Goal: Communication & Community: Share content

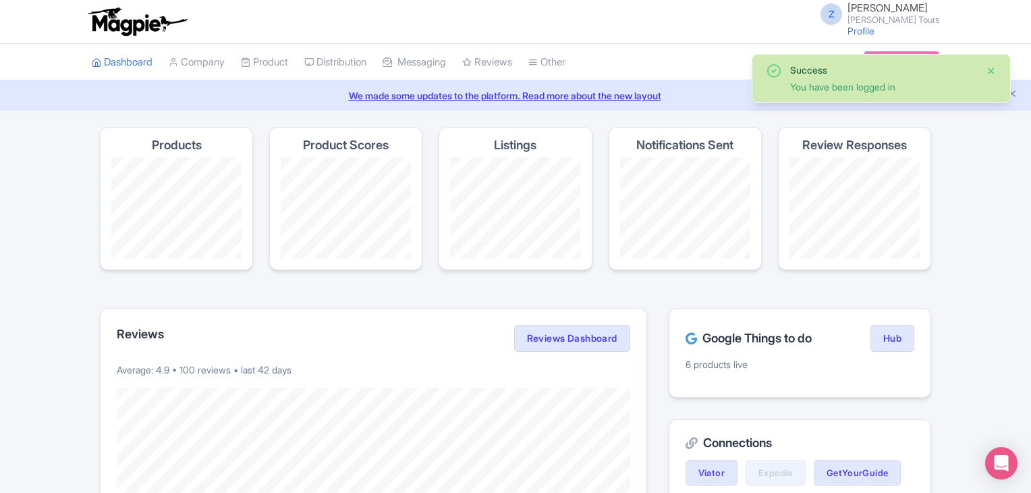
click at [992, 72] on button "Close" at bounding box center [991, 71] width 11 height 16
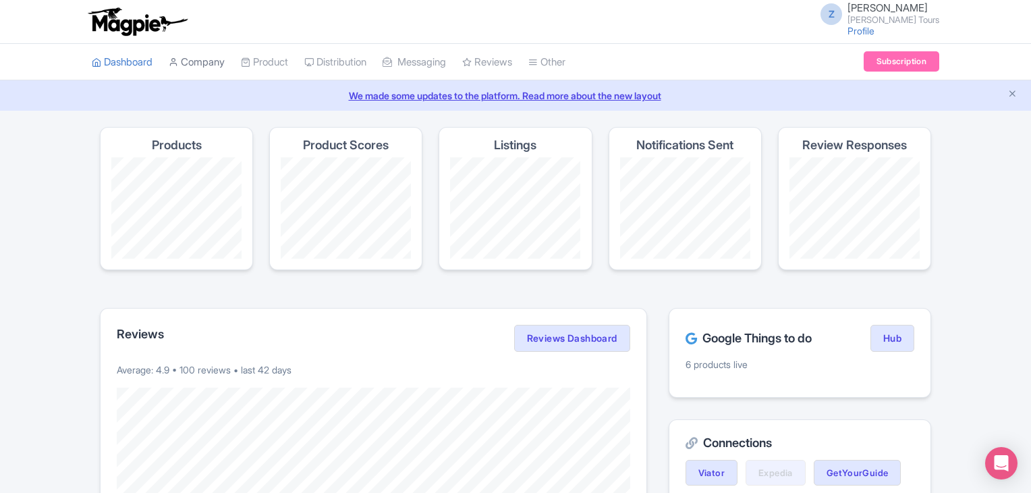
click at [217, 66] on link "Company" at bounding box center [197, 62] width 56 height 37
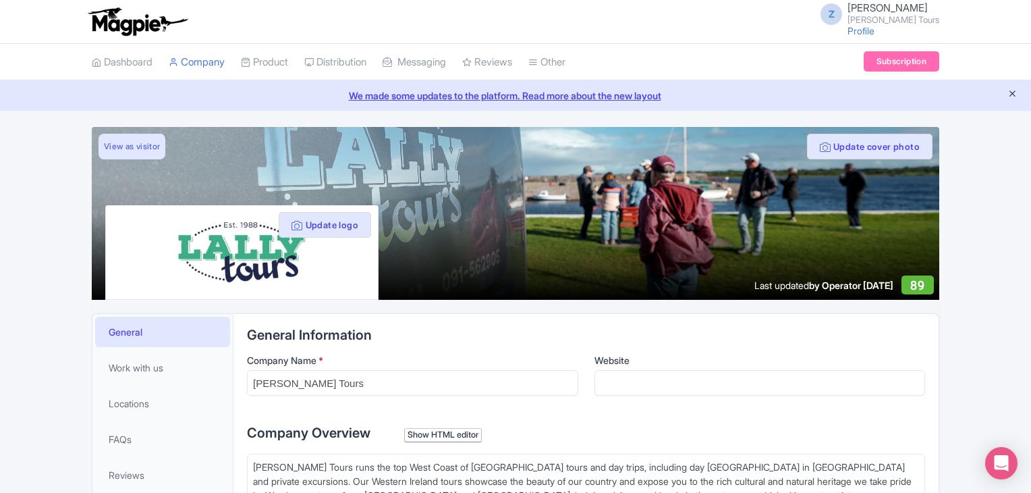
click at [1014, 94] on icon "Close announcement" at bounding box center [1013, 93] width 10 height 10
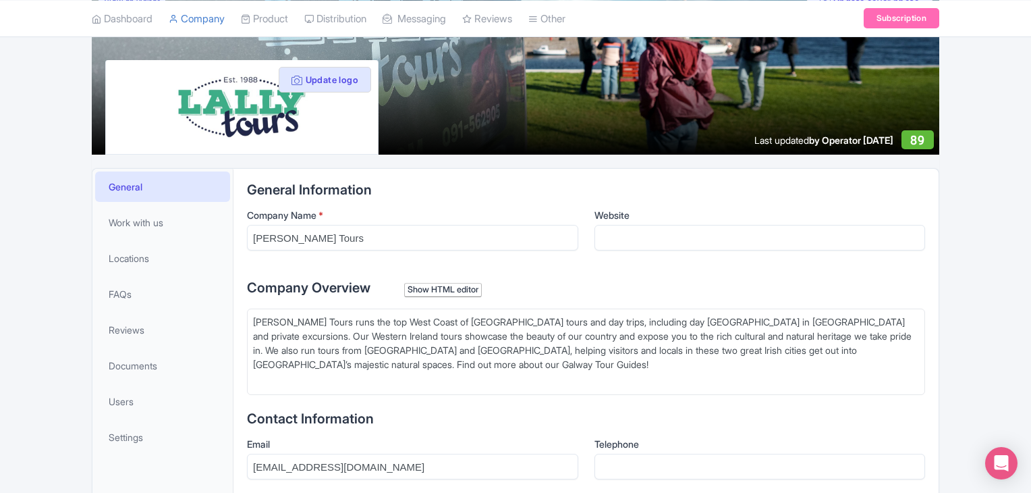
scroll to position [103, 0]
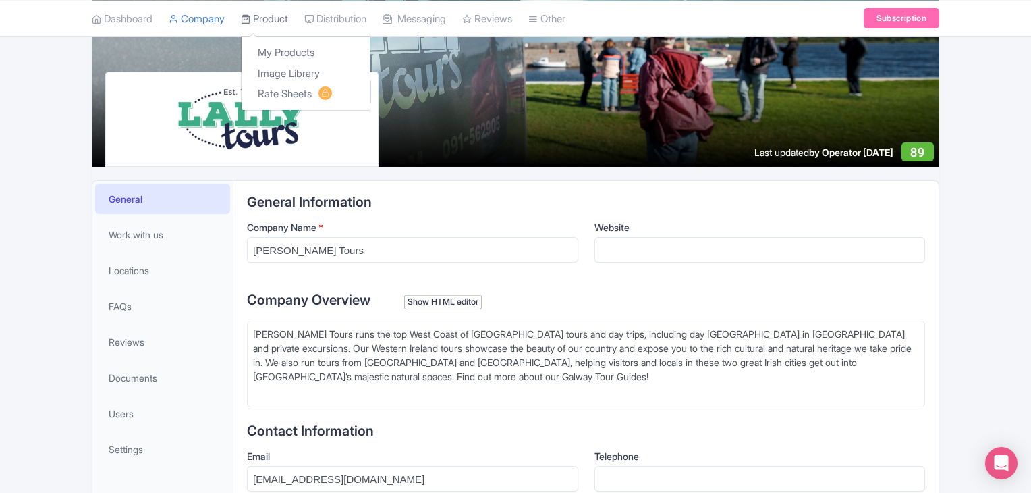
click at [254, 7] on link "Product" at bounding box center [264, 18] width 47 height 37
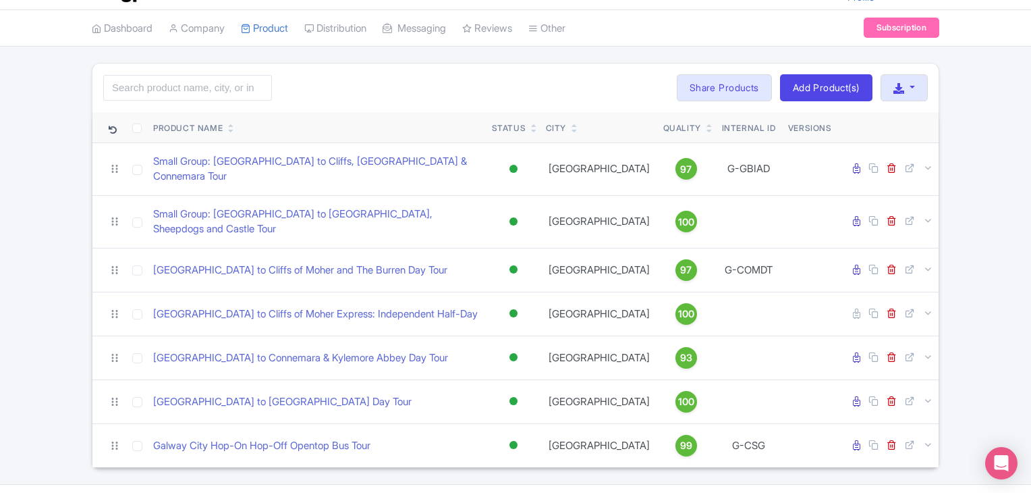
scroll to position [43, 0]
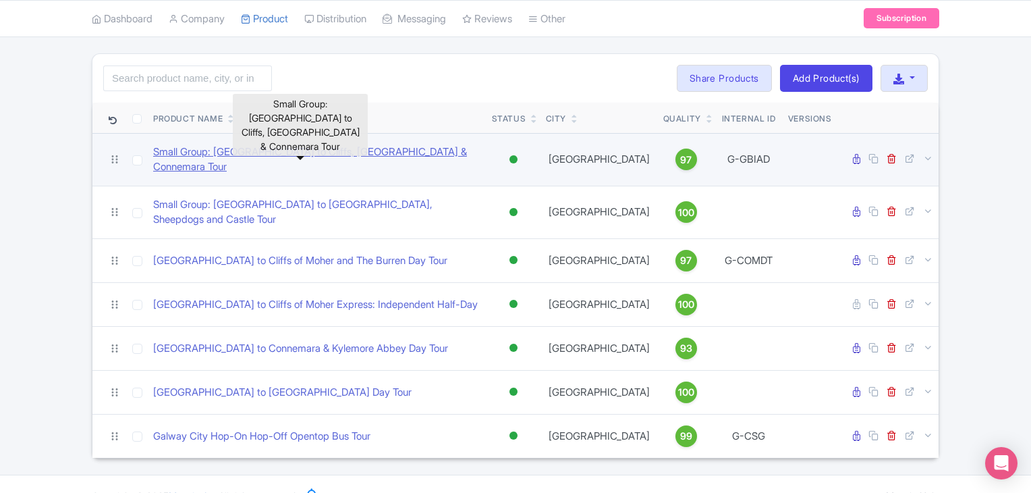
click at [369, 151] on link "Small Group: Galway to Cliffs, Aran Islands & Connemara Tour" at bounding box center [317, 159] width 328 height 30
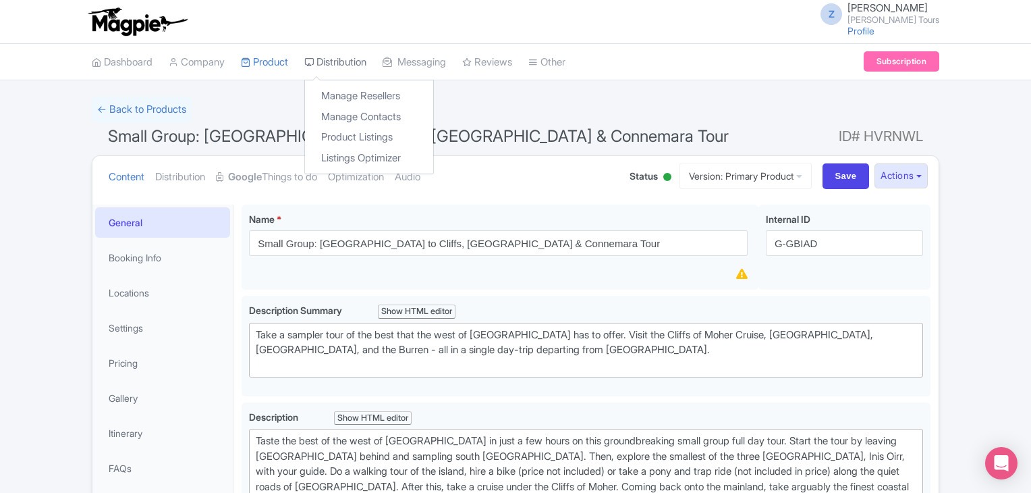
click at [364, 63] on link "Distribution" at bounding box center [335, 62] width 62 height 37
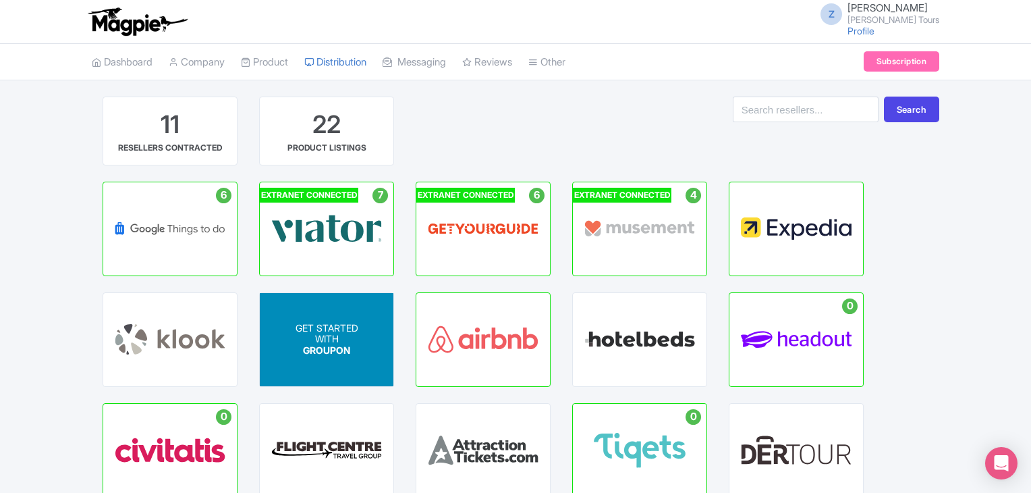
click at [351, 317] on div "GET STARTED WITH GROUPON" at bounding box center [327, 339] width 134 height 93
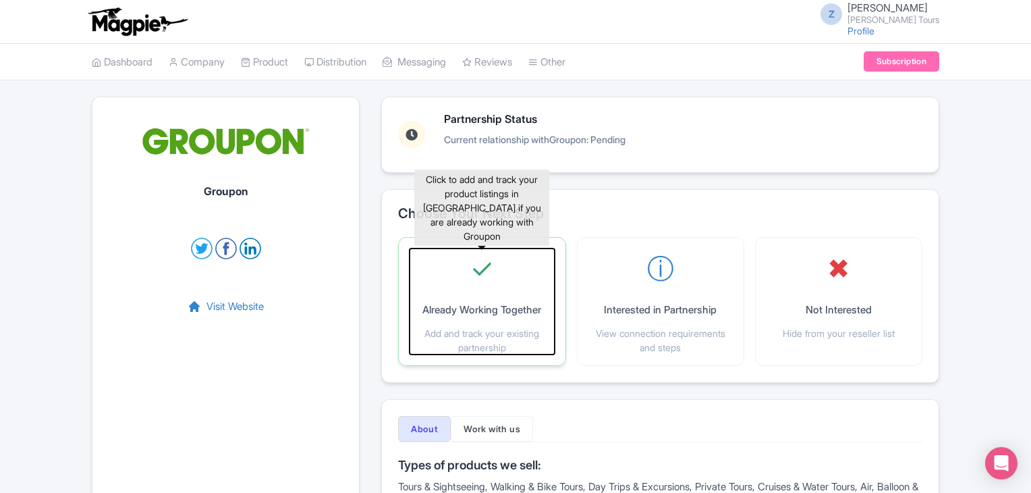
click at [486, 305] on p "Already Working Together" at bounding box center [482, 310] width 119 height 16
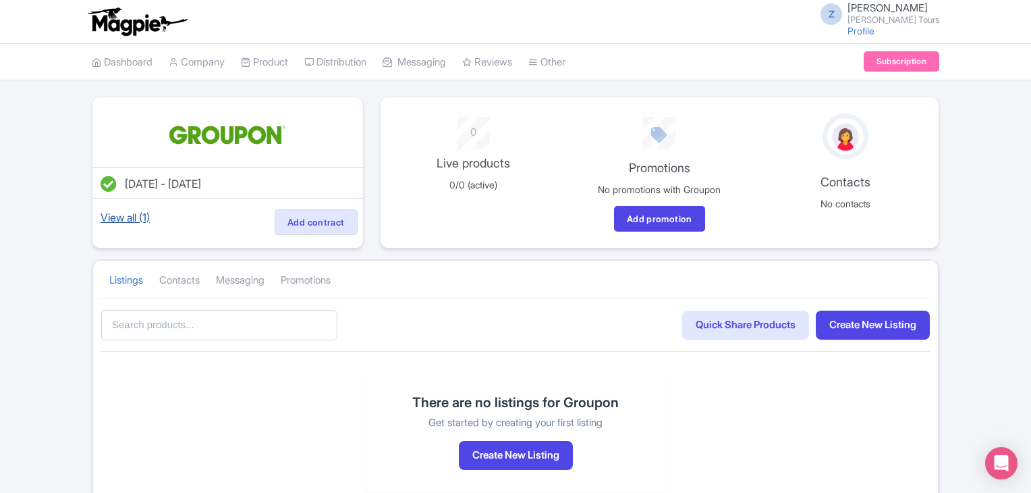
click at [132, 214] on link "View all (1)" at bounding box center [125, 217] width 55 height 19
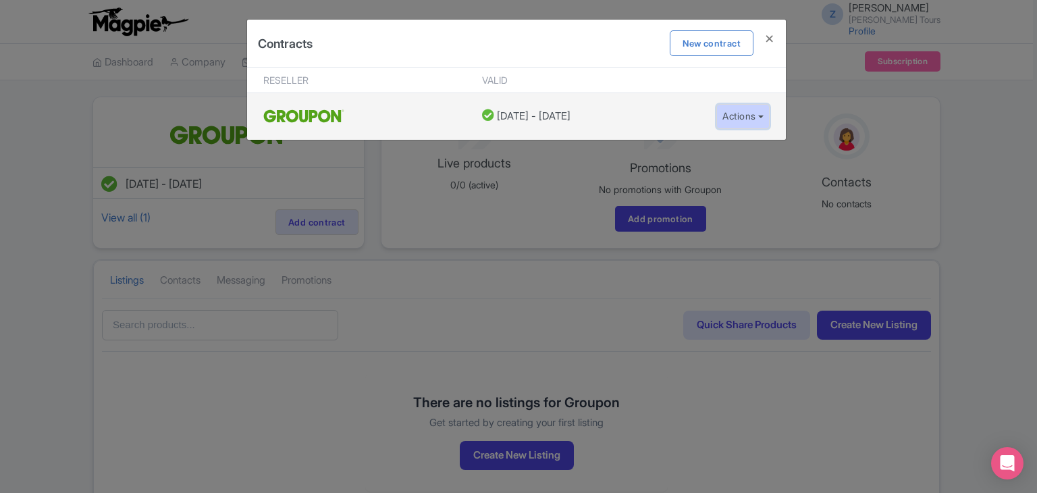
click at [734, 109] on button "Actions" at bounding box center [742, 116] width 53 height 25
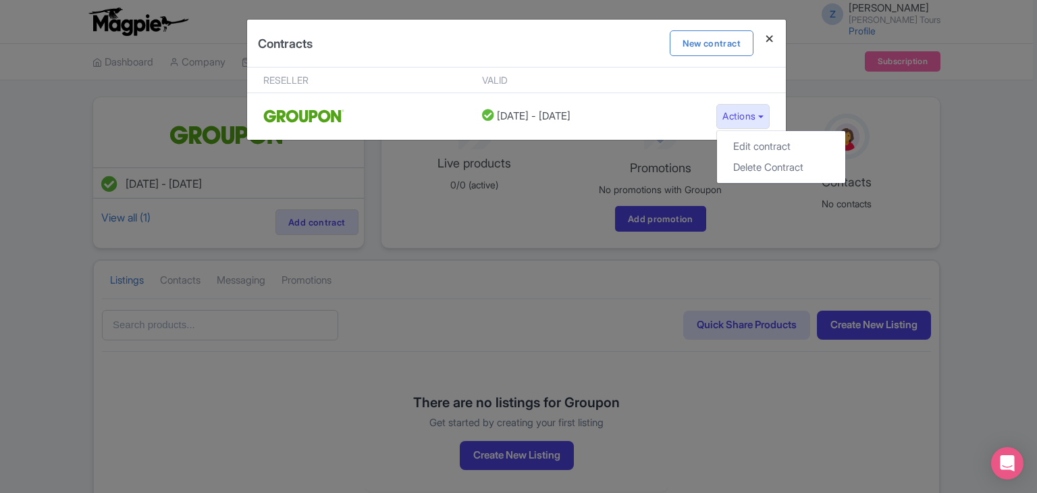
click at [768, 37] on h4 at bounding box center [769, 39] width 32 height 38
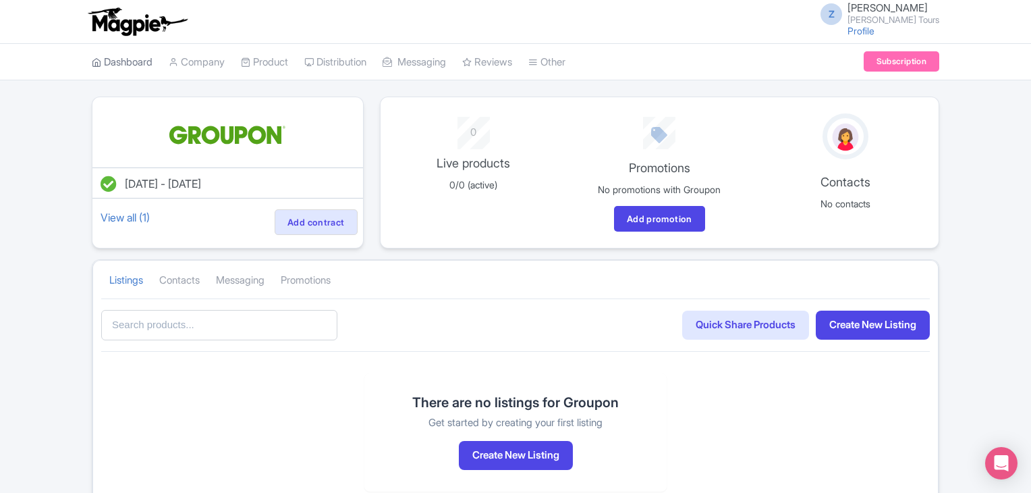
click at [120, 57] on link "Dashboard" at bounding box center [122, 62] width 61 height 37
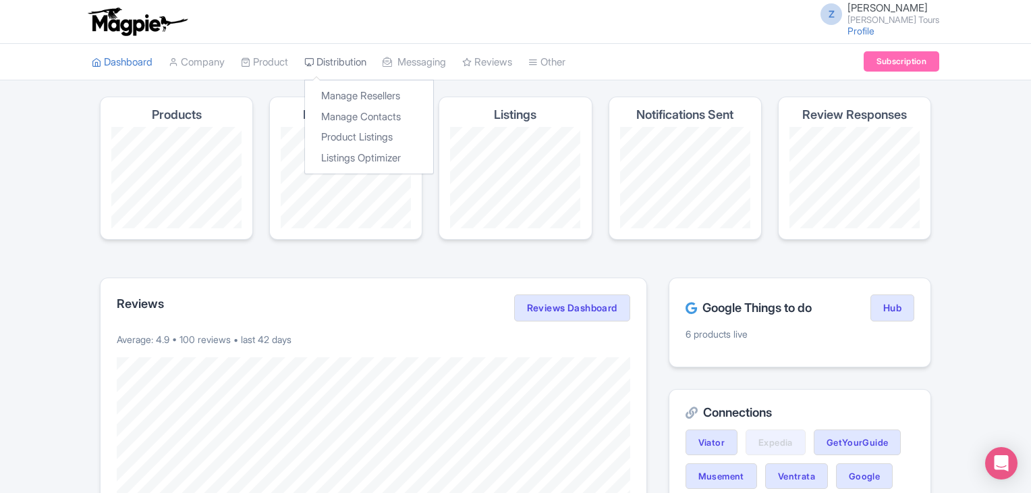
click at [354, 55] on link "Distribution" at bounding box center [335, 62] width 62 height 37
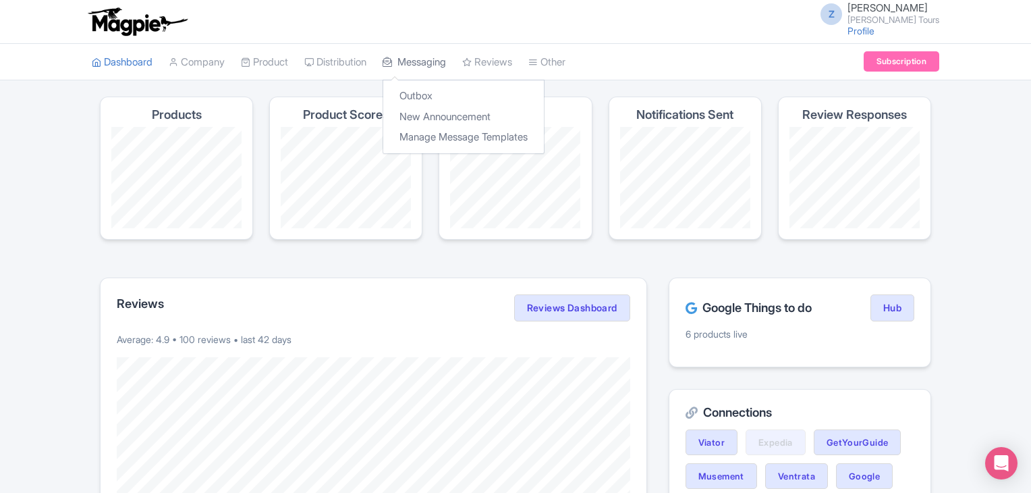
click at [415, 73] on link "Messaging" at bounding box center [414, 62] width 63 height 37
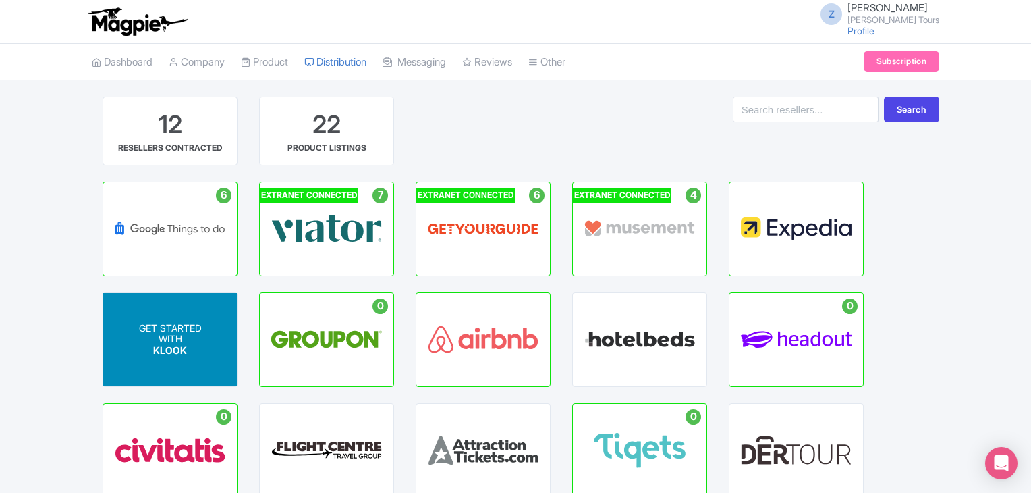
click at [153, 376] on div "GET STARTED WITH KLOOK" at bounding box center [170, 339] width 134 height 93
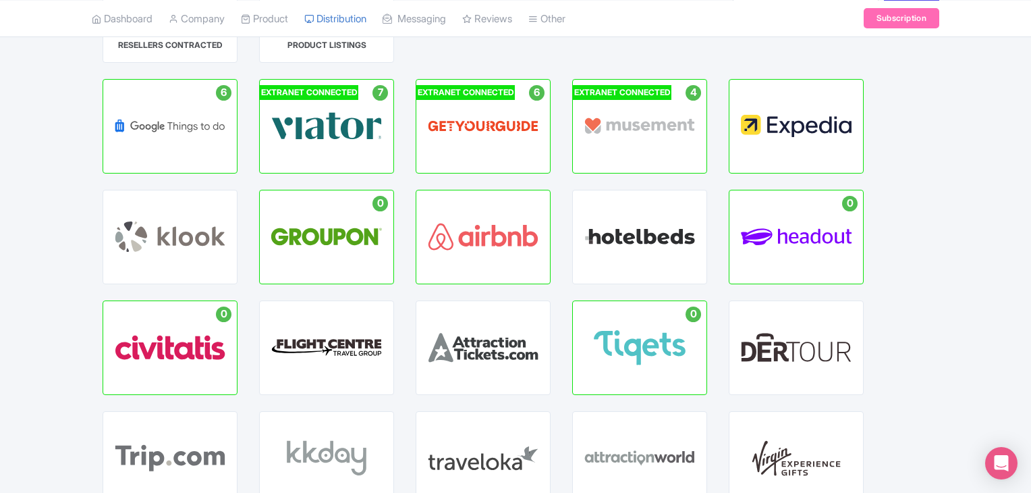
scroll to position [239, 0]
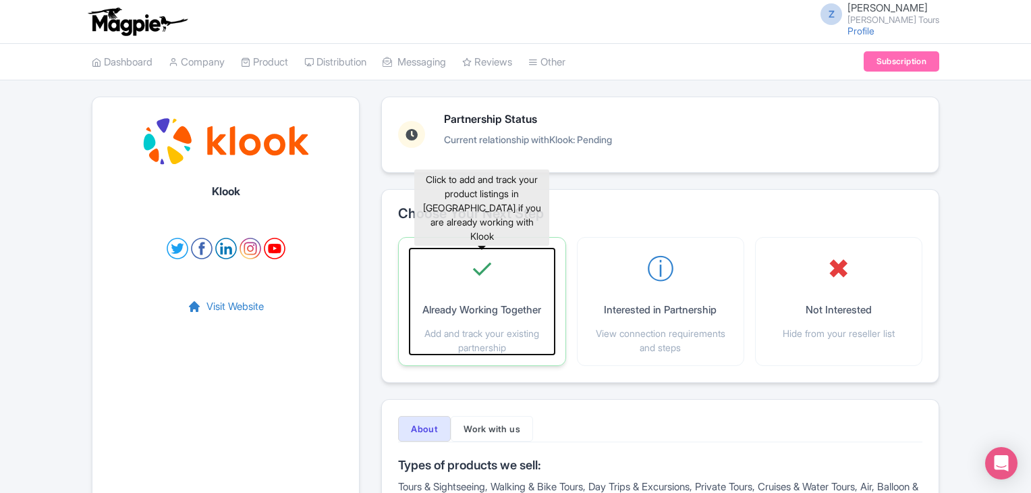
click at [515, 300] on div "✓ Already Working Together Add and track your existing partnership" at bounding box center [482, 301] width 144 height 106
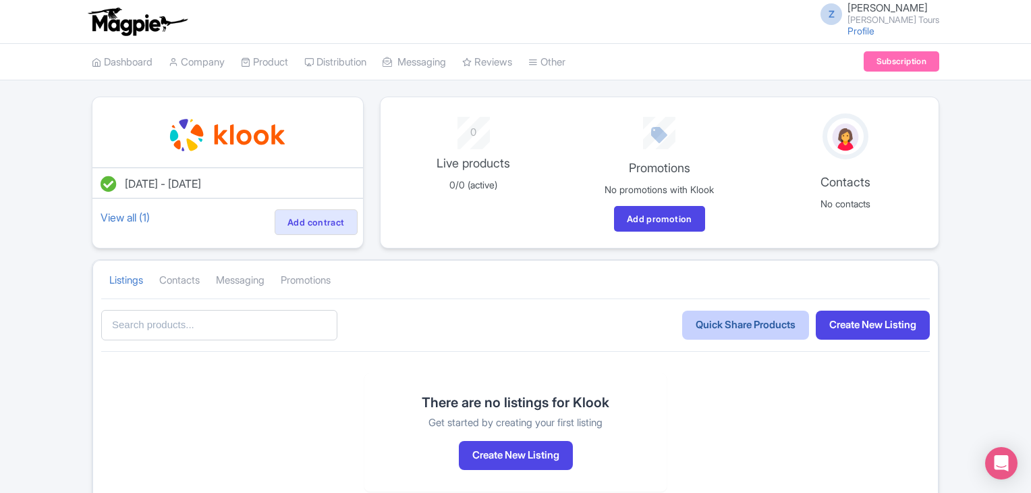
click at [745, 320] on link "Quick Share Products" at bounding box center [745, 324] width 127 height 29
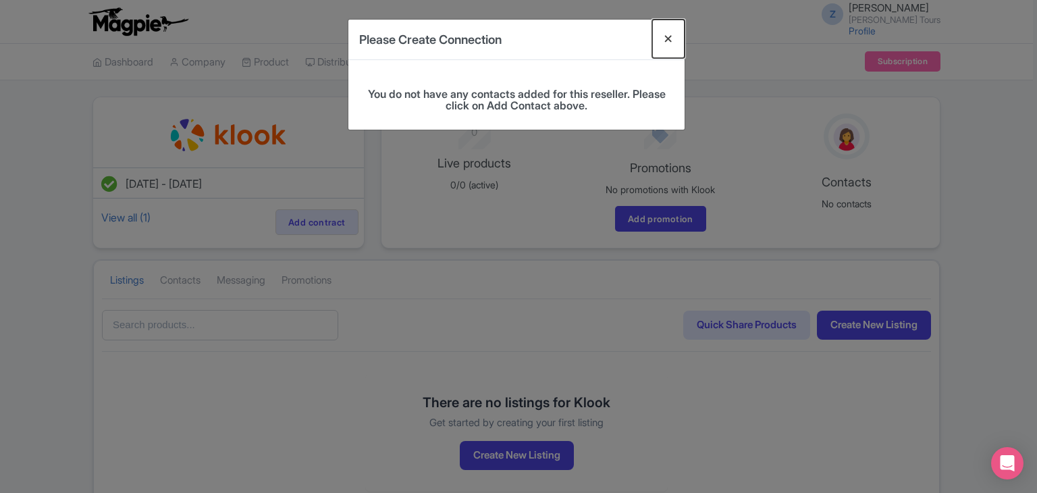
click at [664, 37] on button "Close" at bounding box center [668, 39] width 32 height 38
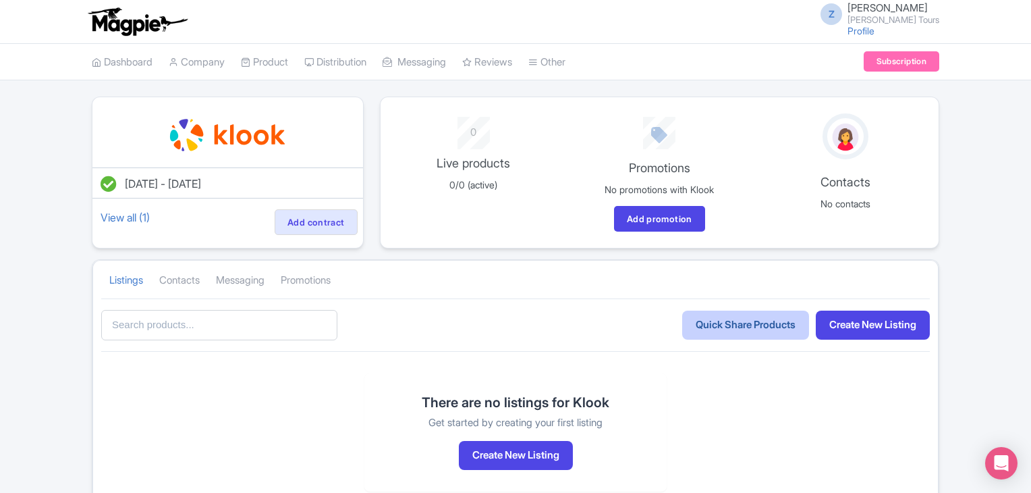
click at [721, 314] on link "Quick Share Products" at bounding box center [745, 324] width 127 height 29
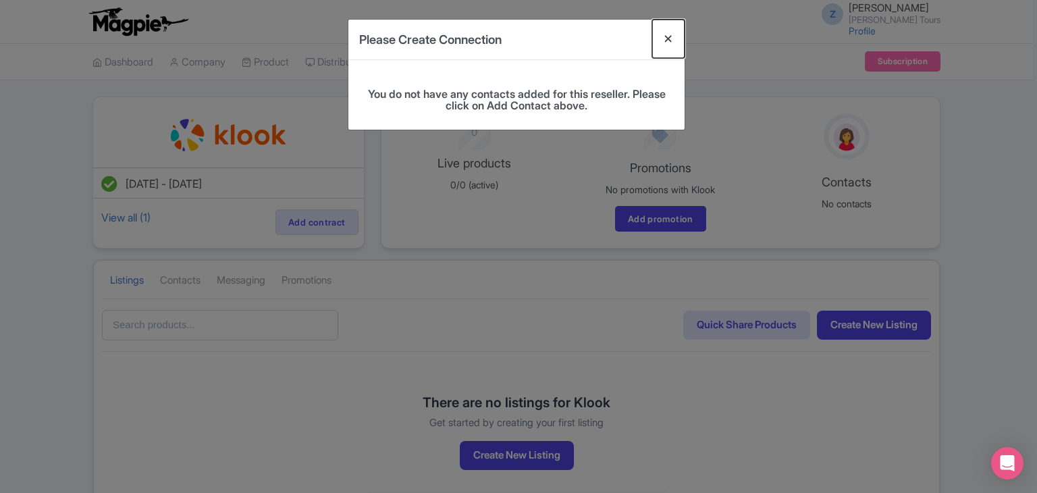
click at [664, 34] on button "Close" at bounding box center [668, 39] width 32 height 38
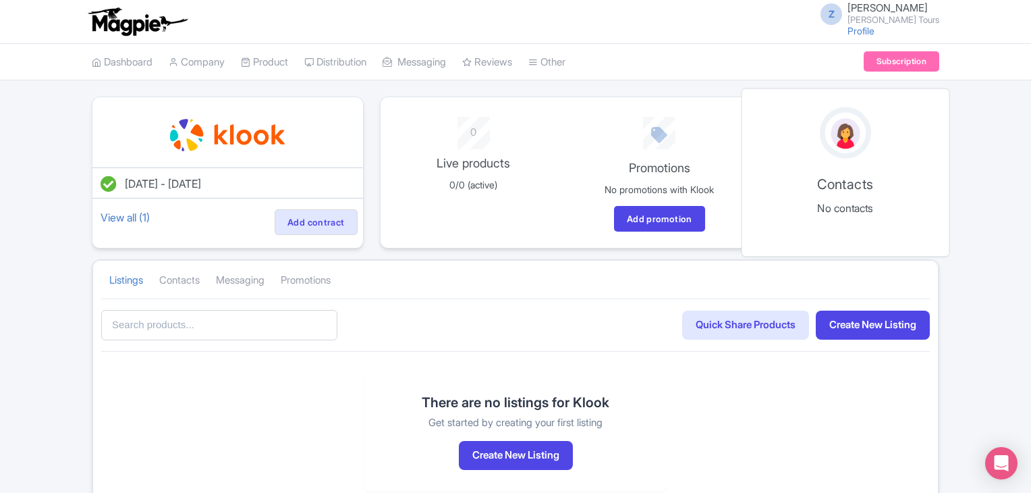
click at [875, 134] on div at bounding box center [845, 132] width 189 height 51
click at [835, 200] on p "No contacts" at bounding box center [845, 208] width 189 height 16
click at [877, 195] on div "Contacts No contacts" at bounding box center [846, 172] width 209 height 169
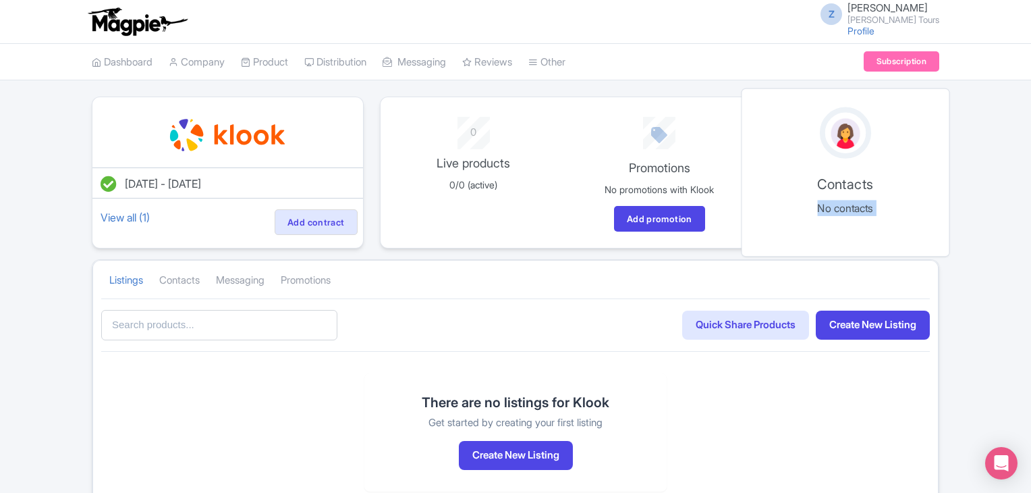
click at [877, 195] on div "Contacts No contacts" at bounding box center [846, 172] width 209 height 169
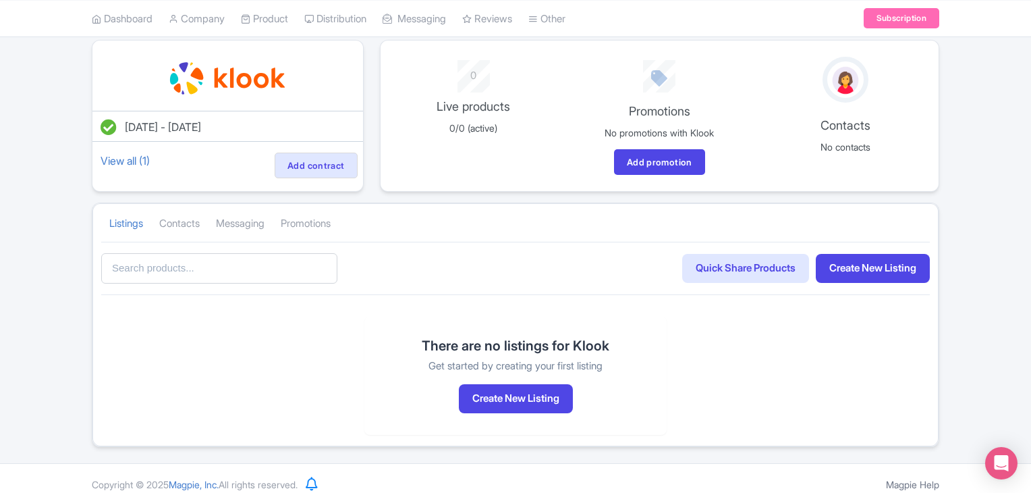
scroll to position [67, 0]
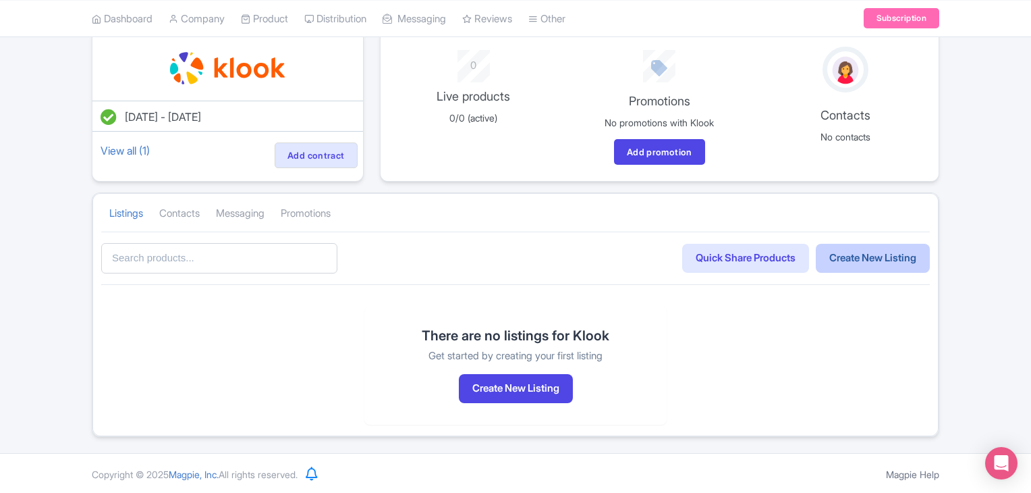
click at [845, 264] on link "Create New Listing" at bounding box center [873, 258] width 114 height 29
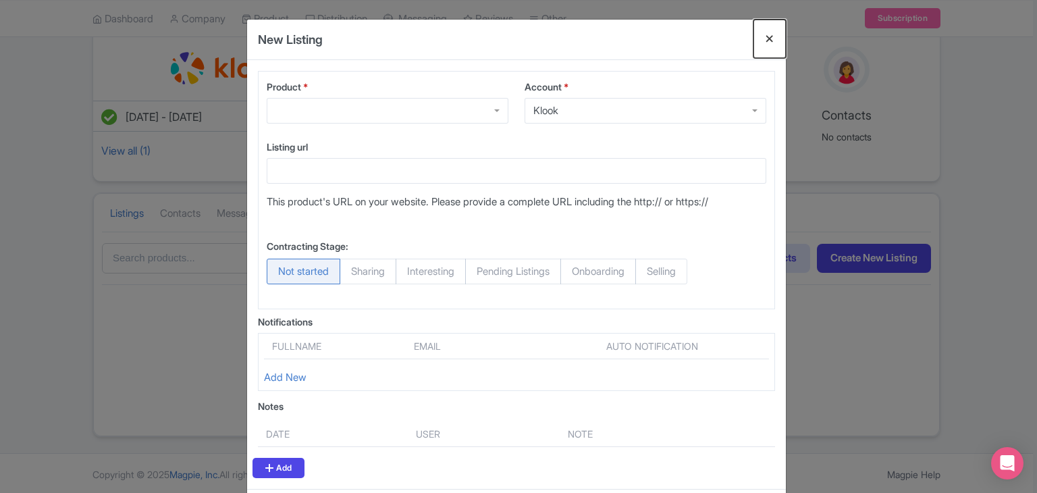
click at [771, 33] on button "Close" at bounding box center [769, 39] width 32 height 38
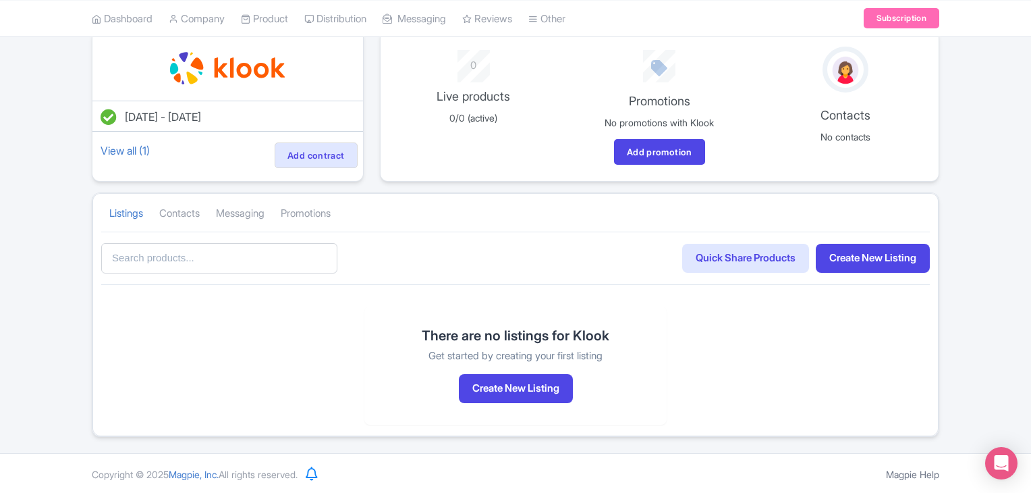
scroll to position [0, 0]
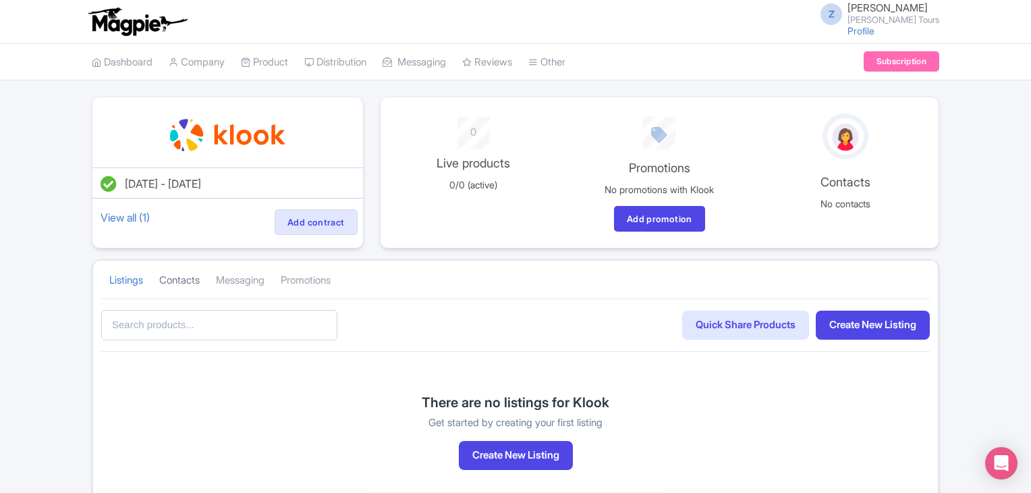
click at [175, 276] on link "Contacts" at bounding box center [179, 280] width 40 height 37
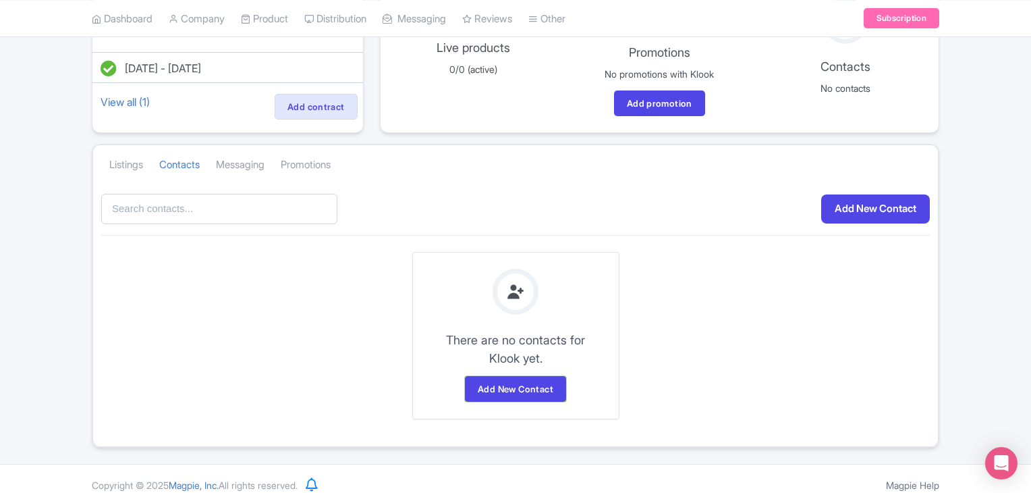
scroll to position [125, 0]
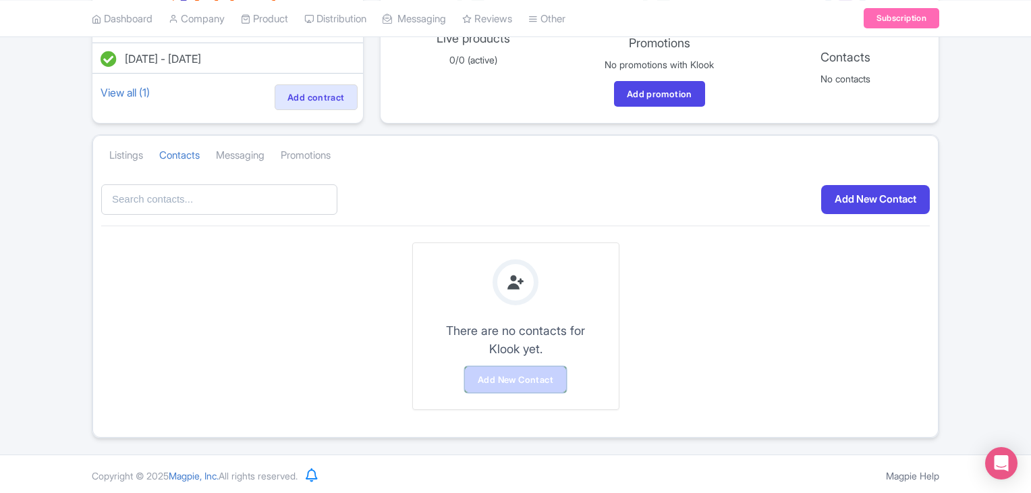
click at [513, 372] on link "Add New Contact" at bounding box center [515, 380] width 101 height 26
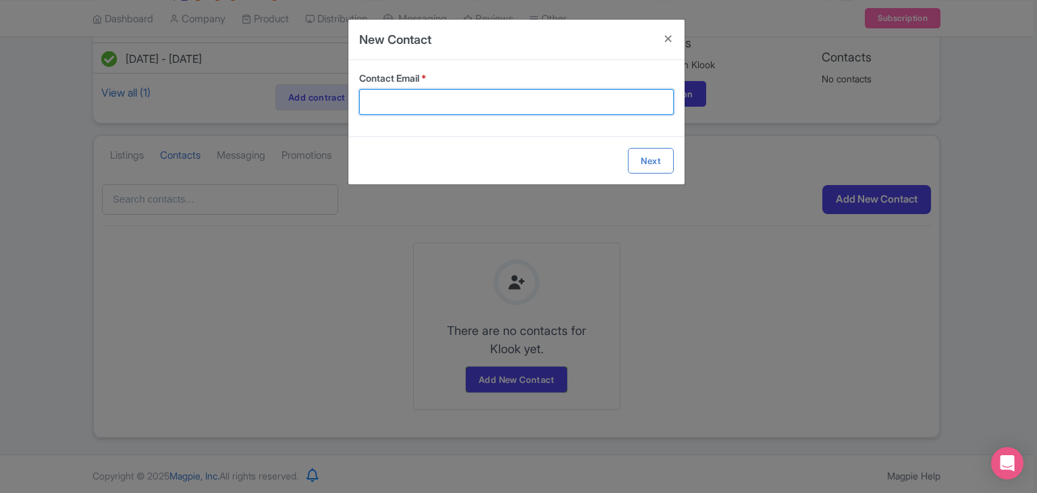
click at [472, 111] on input "Contact Email *" at bounding box center [516, 102] width 315 height 26
paste input "magdalena.ciocea@klook.com"
type input "magdalena.ciocea@klook.com"
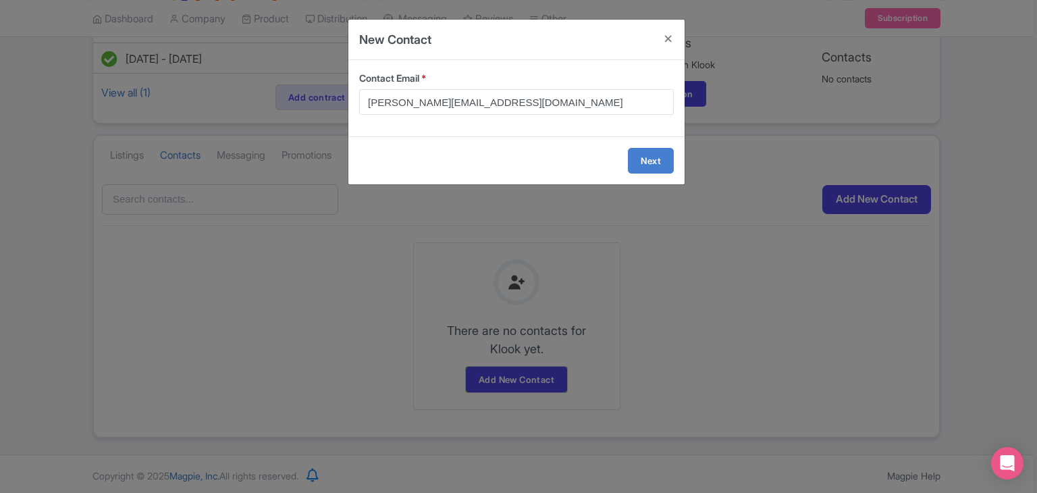
click at [655, 161] on form "Contact Email * magdalena.ciocea@klook.com Next" at bounding box center [516, 122] width 336 height 124
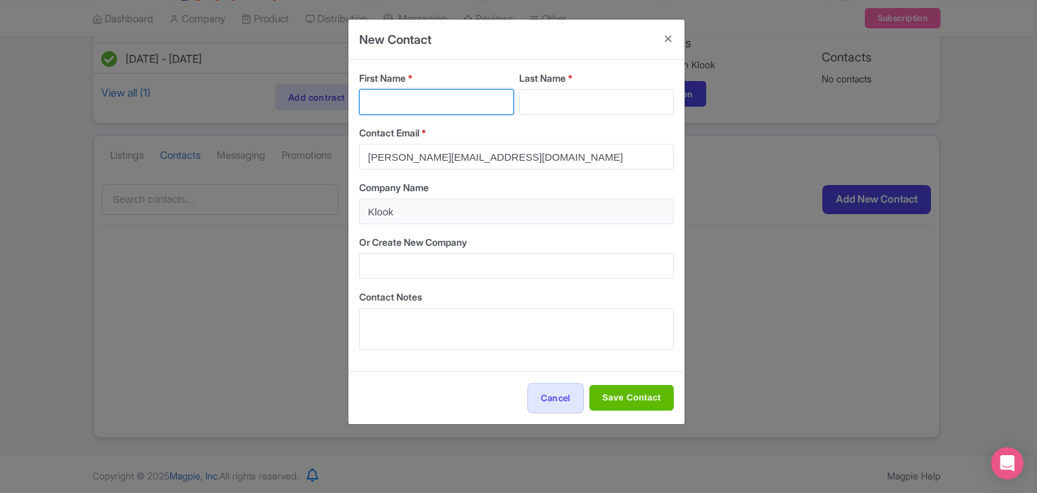
click at [419, 107] on input "First Name *" at bounding box center [436, 102] width 155 height 26
type input "Magdalena"
click at [552, 98] on input "Last Name *" at bounding box center [596, 102] width 155 height 26
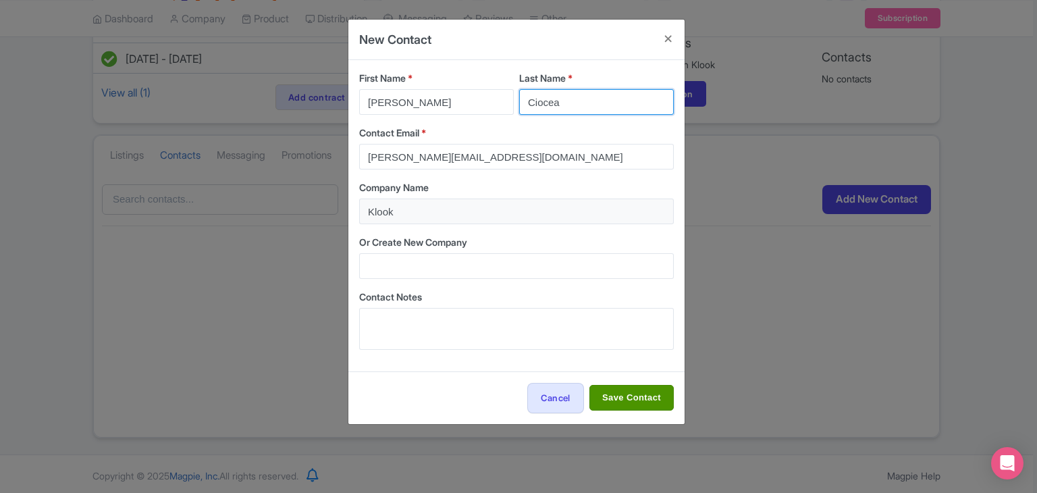
type input "Ciocea"
click at [626, 394] on input "Save Contact" at bounding box center [631, 398] width 84 height 26
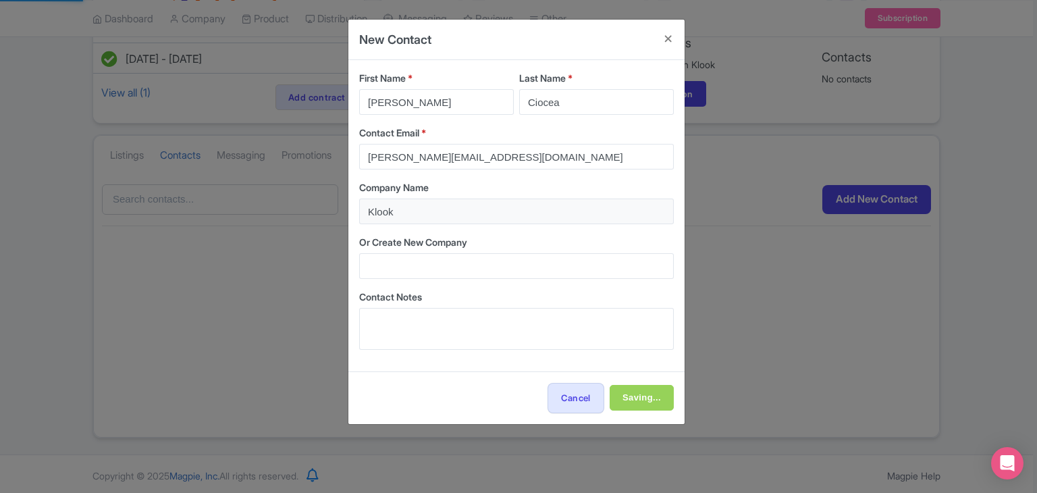
type input "Save Contact"
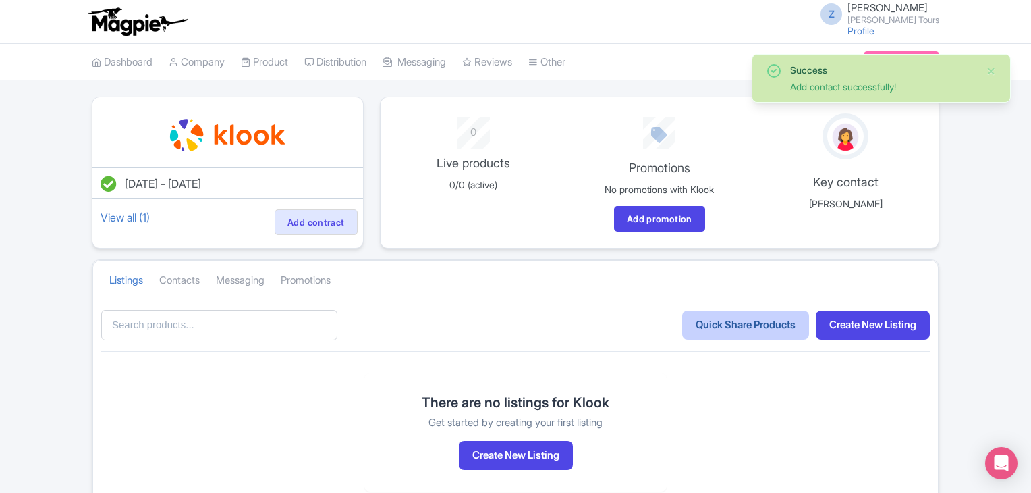
click at [728, 335] on link "Quick Share Products" at bounding box center [745, 324] width 127 height 29
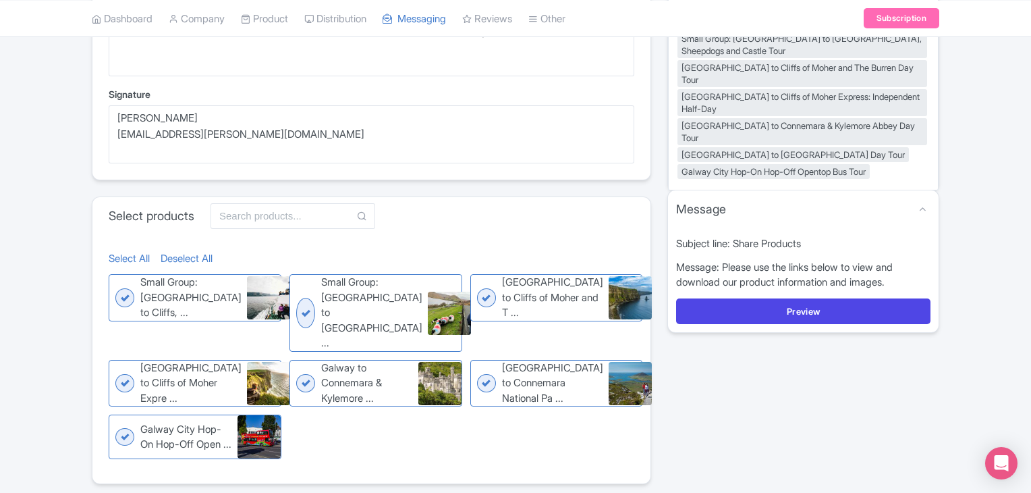
scroll to position [252, 0]
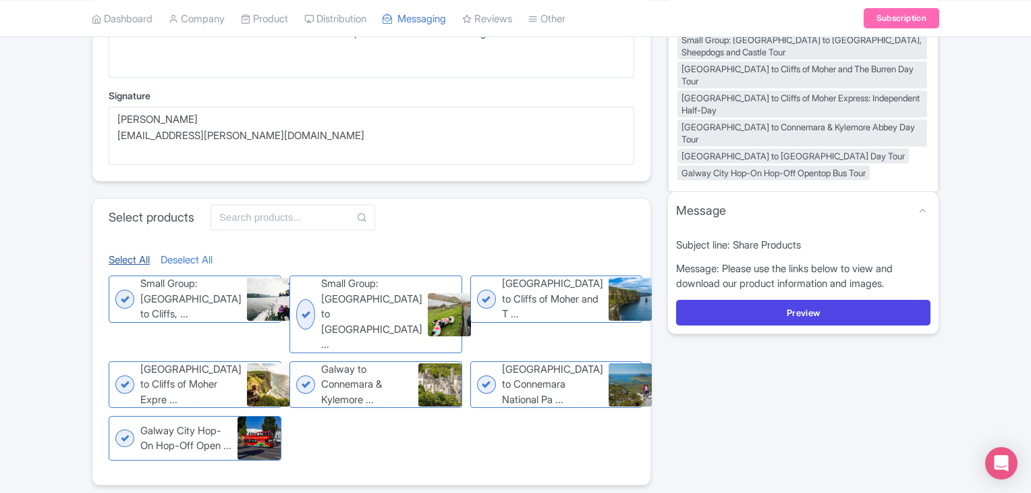
click at [130, 254] on link "Select All" at bounding box center [129, 260] width 41 height 16
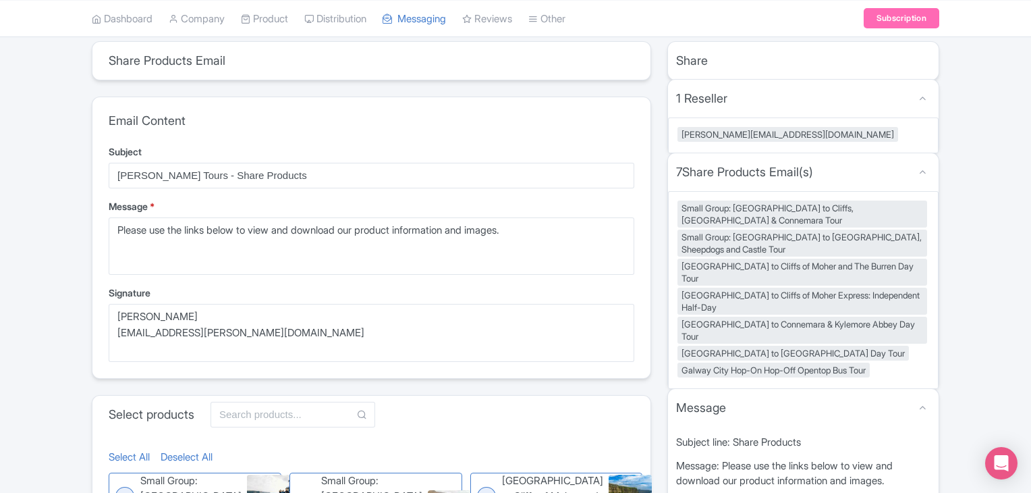
scroll to position [0, 0]
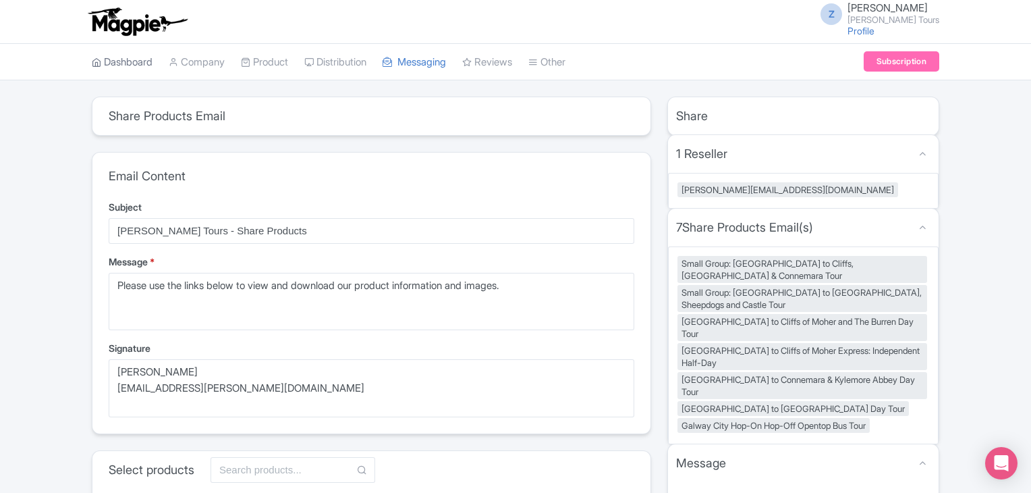
click at [140, 55] on link "Dashboard" at bounding box center [122, 62] width 61 height 37
